Goal: Transaction & Acquisition: Register for event/course

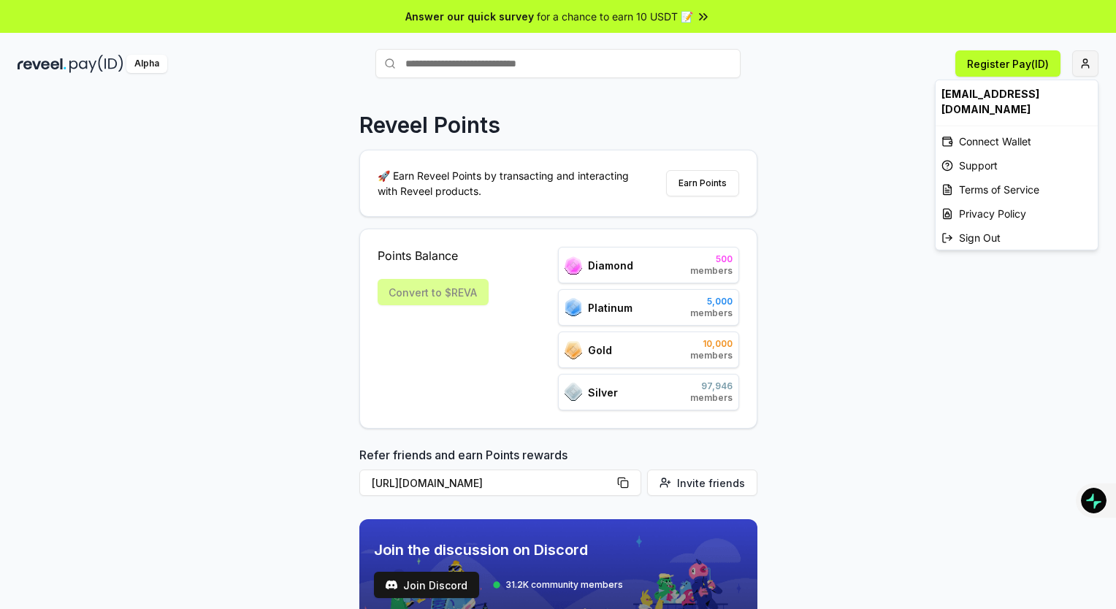
click at [1078, 63] on html "Answer our quick survey for a chance to earn 10 USDT 📝 Alpha Register Pay(ID) R…" at bounding box center [558, 304] width 1116 height 609
click at [1015, 137] on div "Connect Wallet" at bounding box center [1017, 141] width 162 height 24
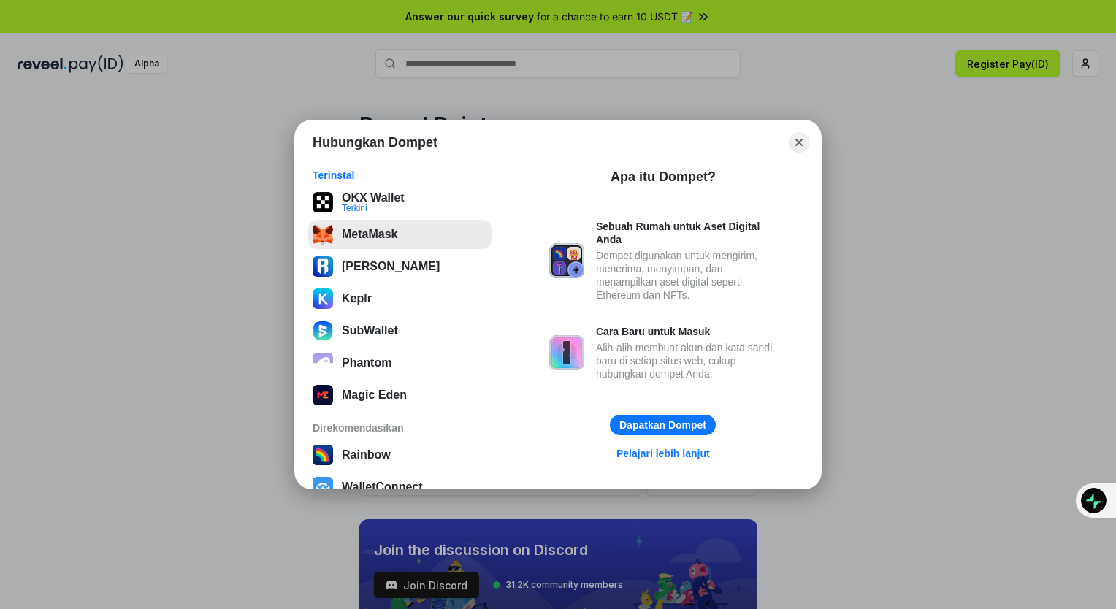
click at [440, 226] on button "MetaMask" at bounding box center [399, 234] width 183 height 29
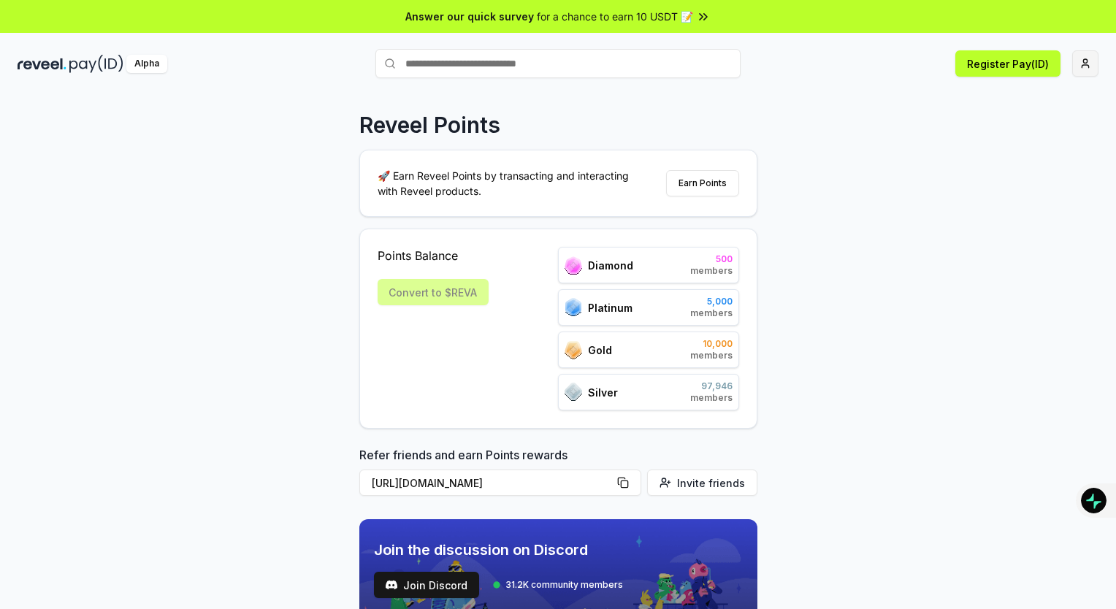
click at [1086, 63] on html "Answer our quick survey for a chance to earn 10 USDT 📝 Alpha Register Pay(ID) R…" at bounding box center [558, 304] width 1116 height 609
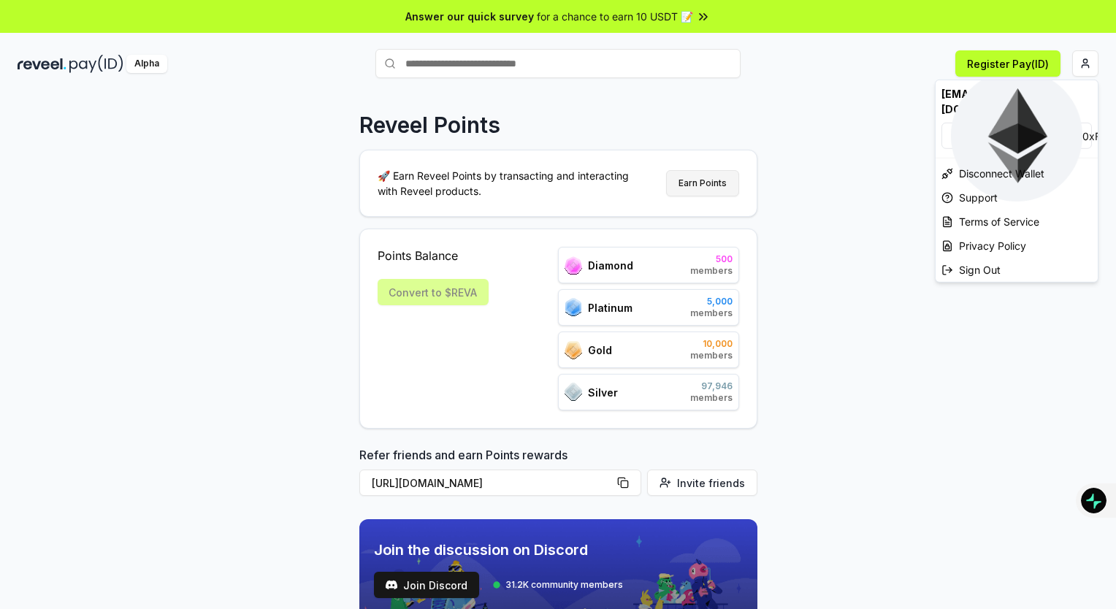
click at [710, 183] on html "Answer our quick survey for a chance to earn 10 USDT 📝 Alpha Register Pay(ID) R…" at bounding box center [558, 304] width 1116 height 609
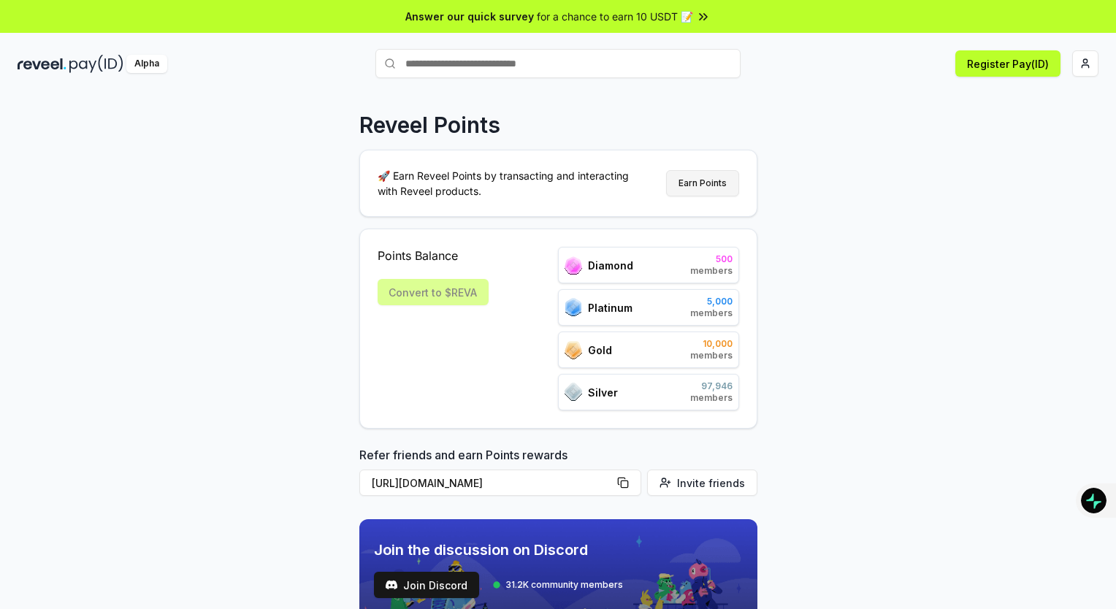
click at [710, 190] on button "Earn Points" at bounding box center [702, 183] width 73 height 26
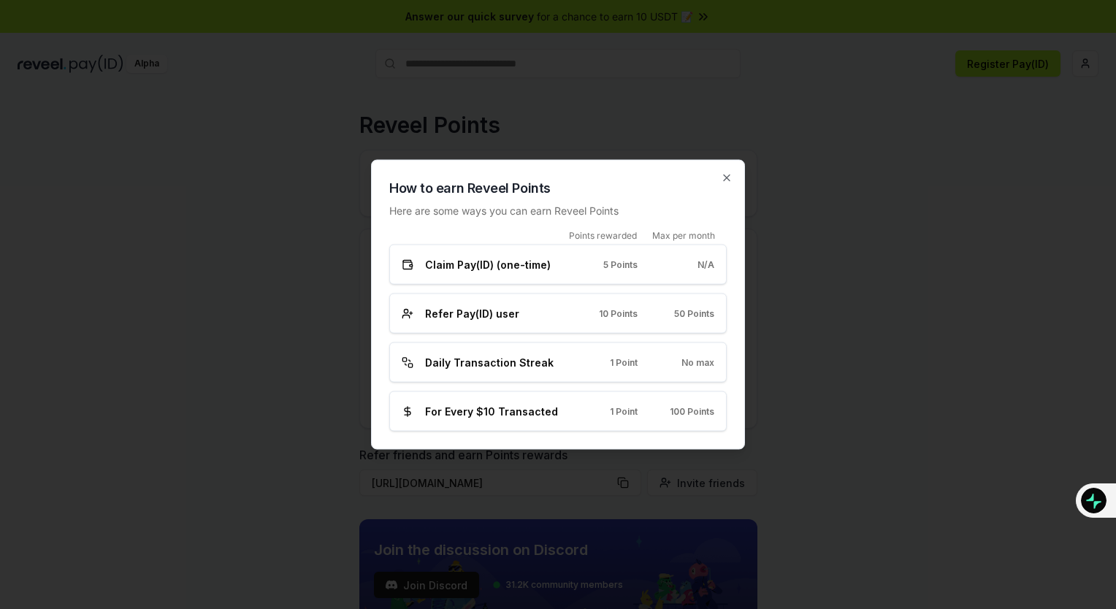
click at [543, 359] on span "Daily Transaction Streak" at bounding box center [489, 362] width 129 height 15
click at [681, 365] on div "No max" at bounding box center [687, 363] width 53 height 12
click at [729, 174] on icon "button" at bounding box center [727, 178] width 12 height 12
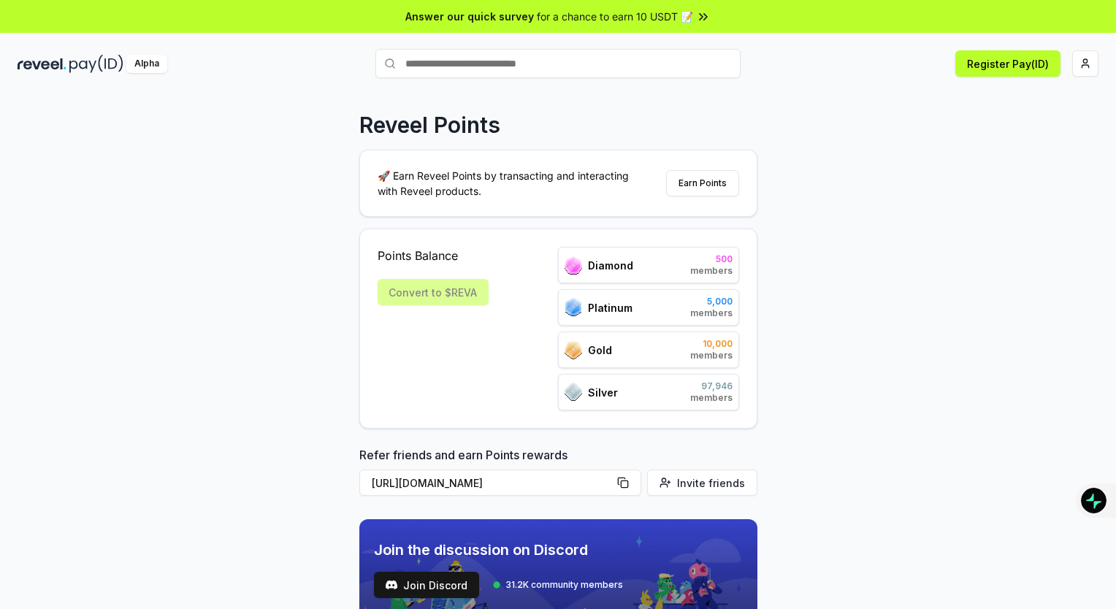
click at [149, 69] on div "Alpha" at bounding box center [146, 64] width 41 height 18
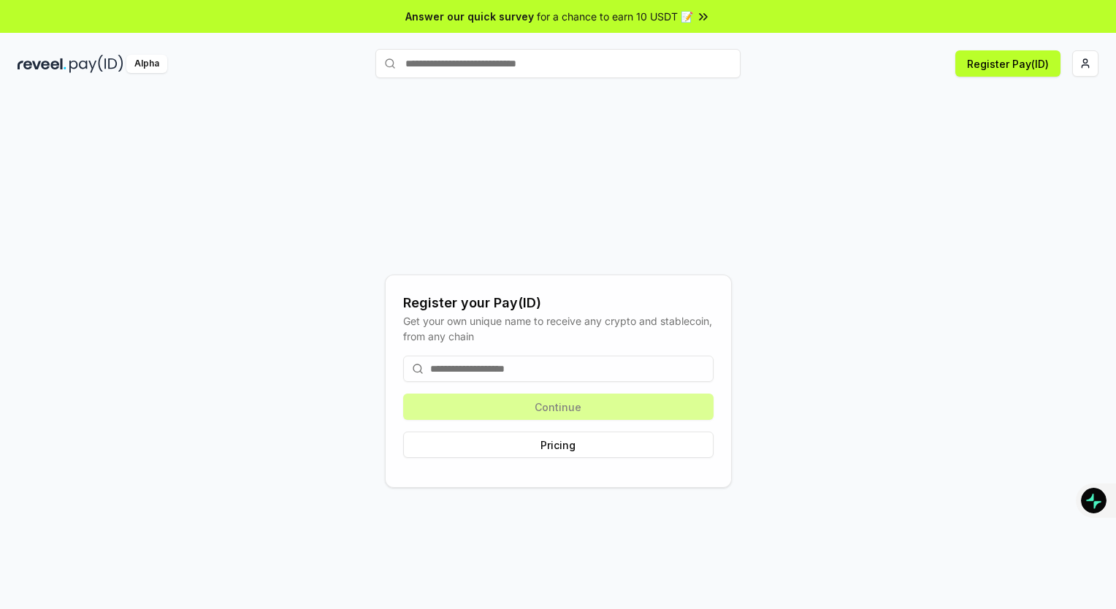
click at [484, 60] on input "text" at bounding box center [558, 63] width 365 height 29
click at [1037, 64] on button "Register Pay(ID)" at bounding box center [1008, 63] width 105 height 26
click at [571, 376] on input at bounding box center [558, 369] width 311 height 26
click at [523, 372] on input at bounding box center [558, 369] width 311 height 26
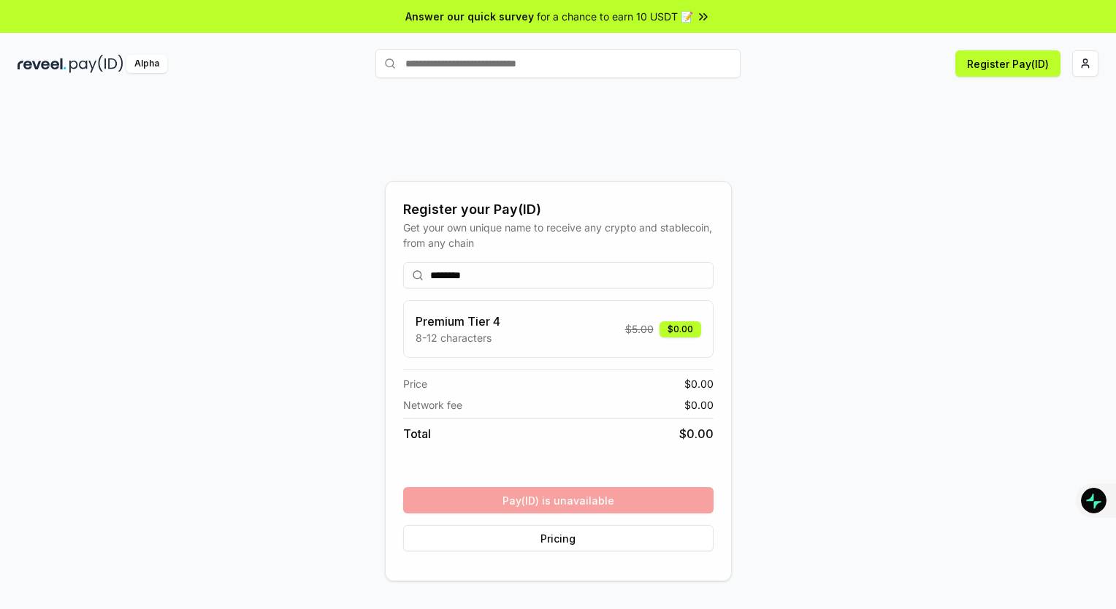
click at [688, 498] on div "******** Premium Tier 4 8-12 characters $ 5.00 $0.00 Price $ 0.00 Network fee $…" at bounding box center [558, 407] width 311 height 313
click at [555, 494] on div "******** Premium Tier 4 8-12 characters $ 5.00 $0.00 Price $ 0.00 Network fee $…" at bounding box center [558, 407] width 311 height 313
click at [681, 13] on span "for a chance to earn 10 USDT 📝" at bounding box center [615, 16] width 156 height 15
click at [1073, 64] on html "Answer our quick survey for a chance to earn 10 USDT 📝 Alpha Register Pay(ID) R…" at bounding box center [558, 304] width 1116 height 609
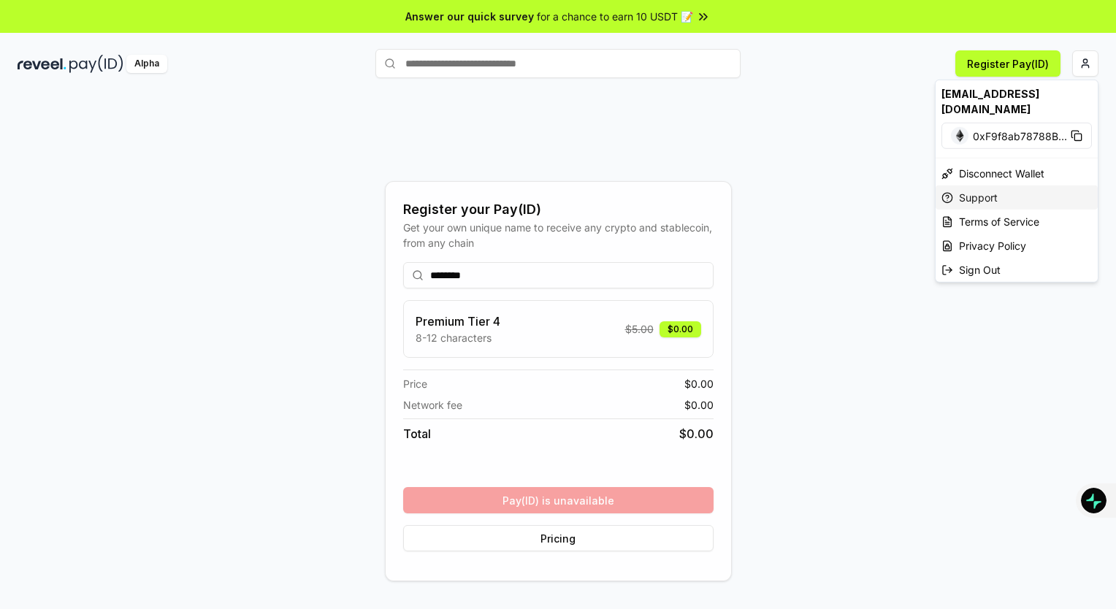
click at [979, 197] on div "Support" at bounding box center [1017, 198] width 162 height 24
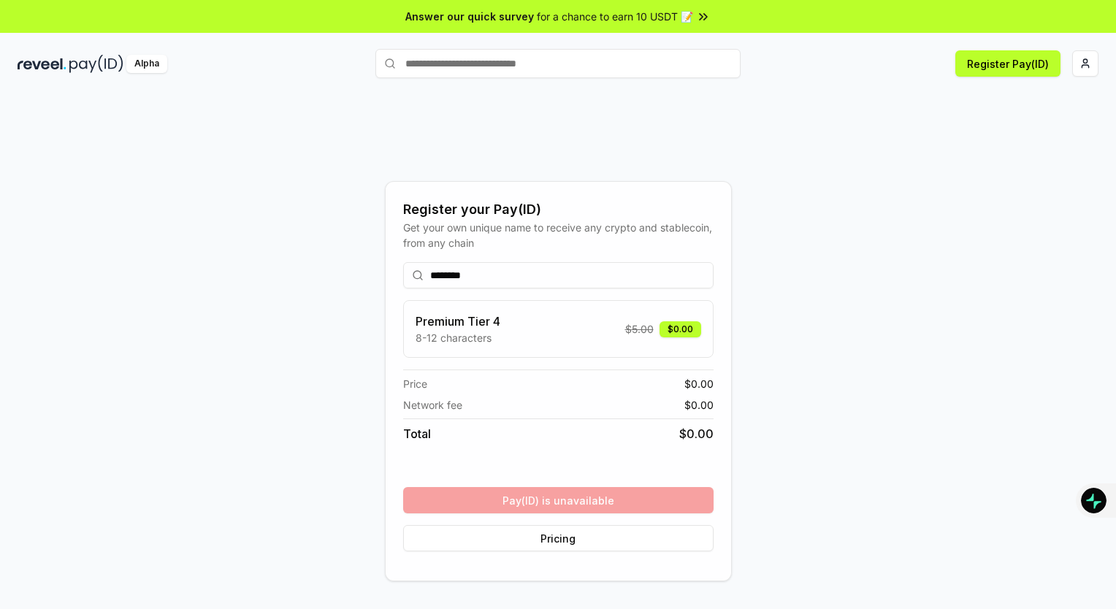
click at [445, 271] on input "********" at bounding box center [558, 275] width 311 height 26
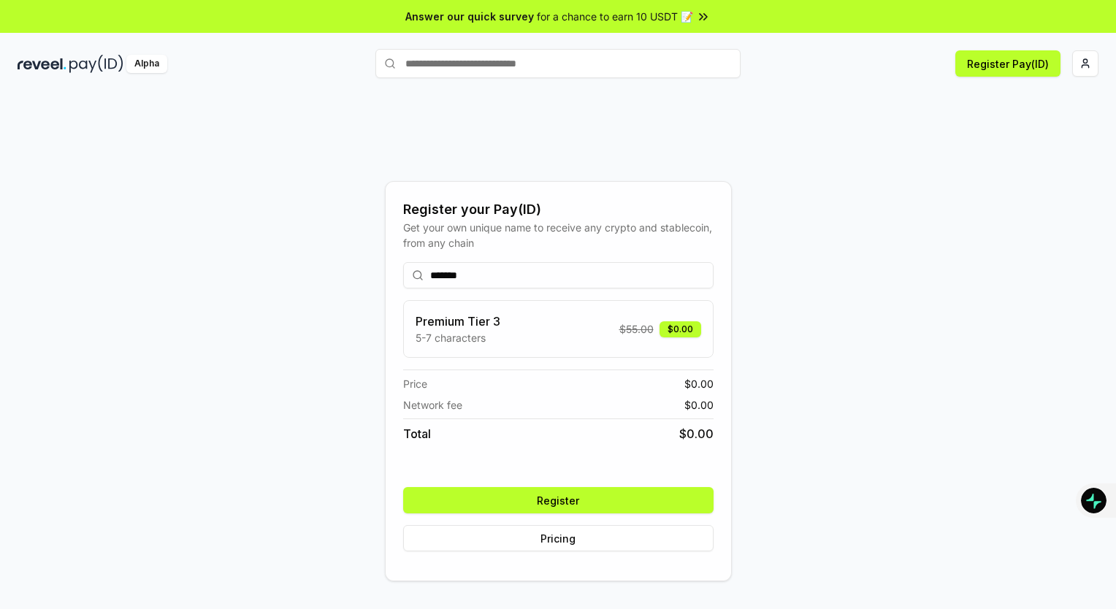
drag, startPoint x: 433, startPoint y: 274, endPoint x: 528, endPoint y: 273, distance: 95.0
click at [527, 279] on input "*******" at bounding box center [558, 275] width 311 height 26
type input "*******"
click at [519, 495] on button "Register" at bounding box center [558, 500] width 311 height 26
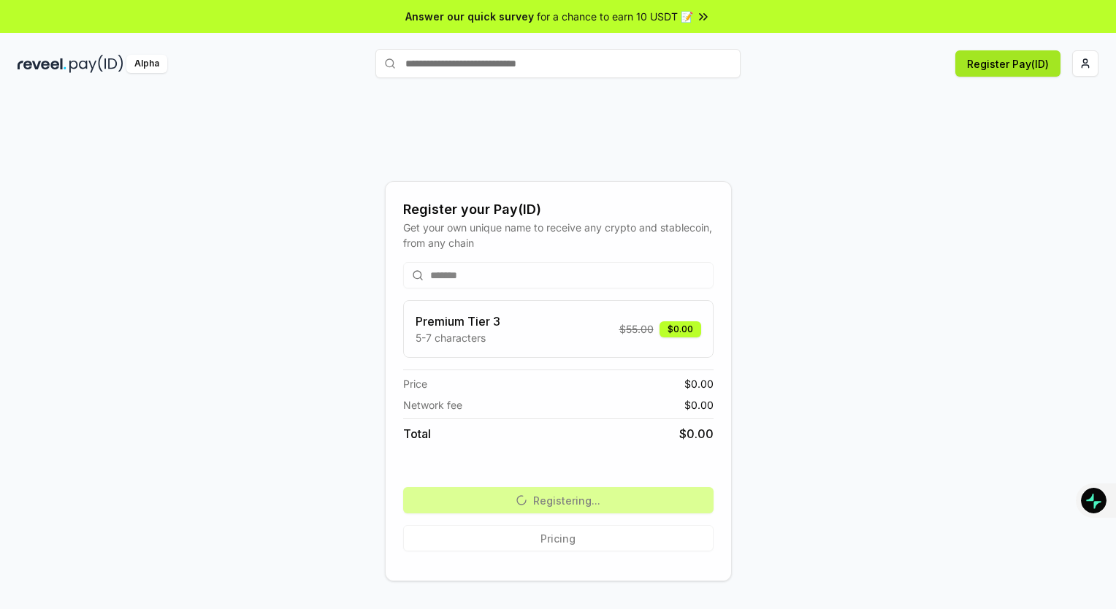
click at [1059, 63] on button "Register Pay(ID)" at bounding box center [1008, 63] width 105 height 26
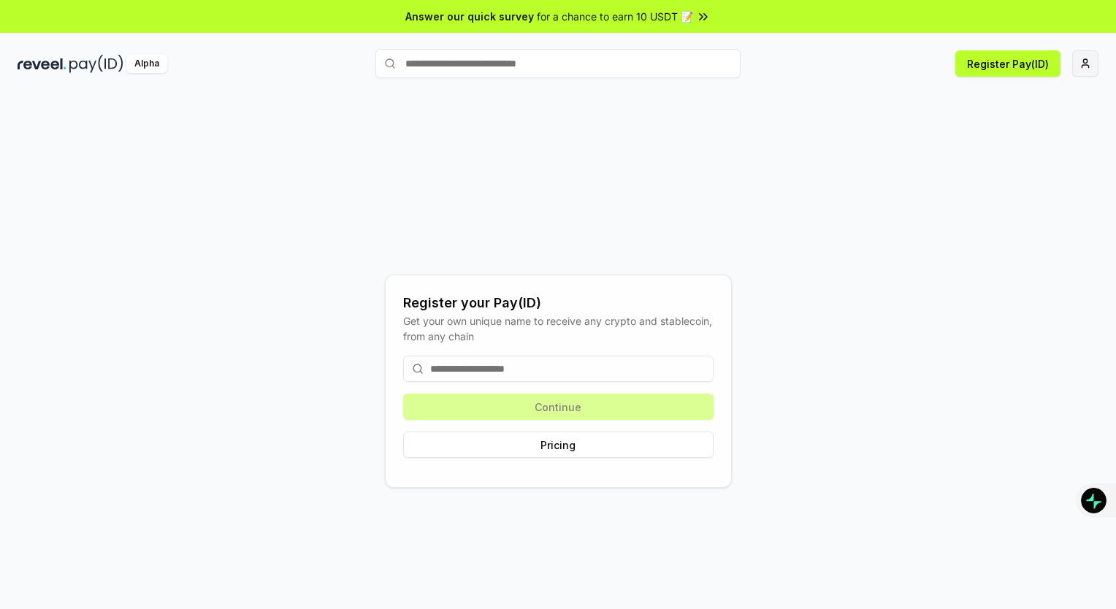
click at [1092, 60] on html "Answer our quick survey for a chance to earn 10 USDT 📝 Alpha Register Pay(ID) R…" at bounding box center [558, 304] width 1116 height 609
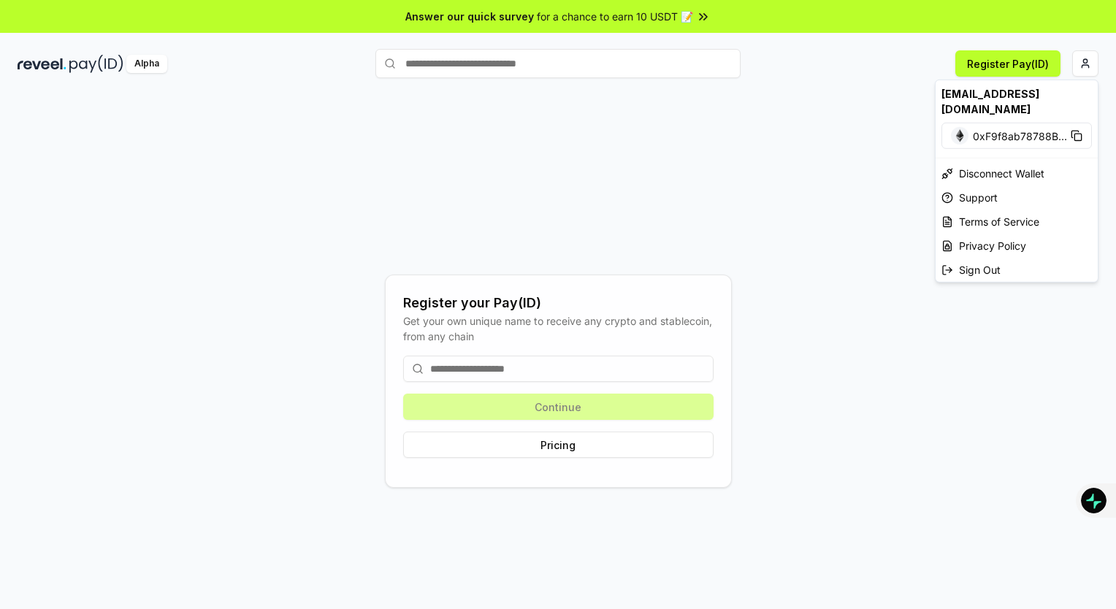
click at [1014, 91] on div "[EMAIL_ADDRESS][DOMAIN_NAME]" at bounding box center [1017, 101] width 162 height 42
